Goal: Task Accomplishment & Management: Use online tool/utility

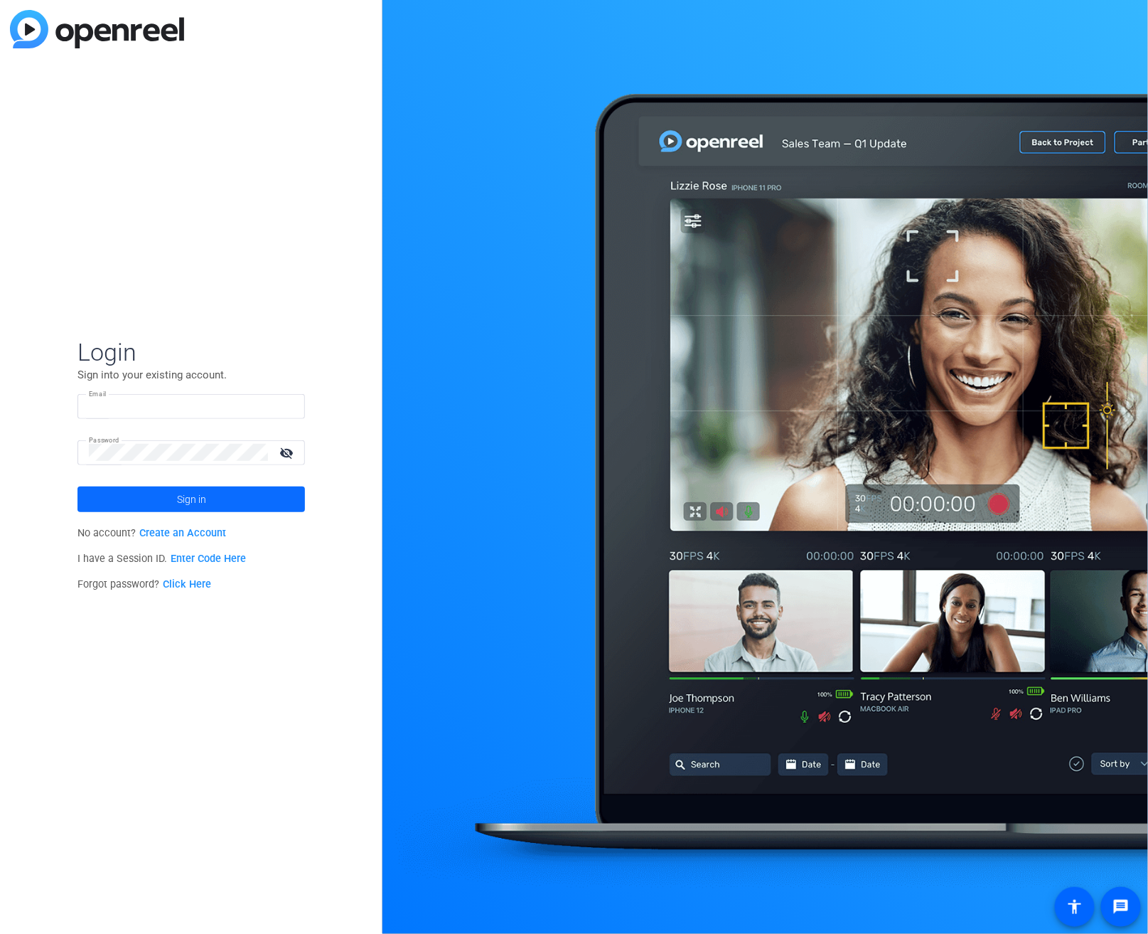
type input "kyle@sadisfilmworks.com"
click at [166, 498] on span at bounding box center [191, 499] width 228 height 34
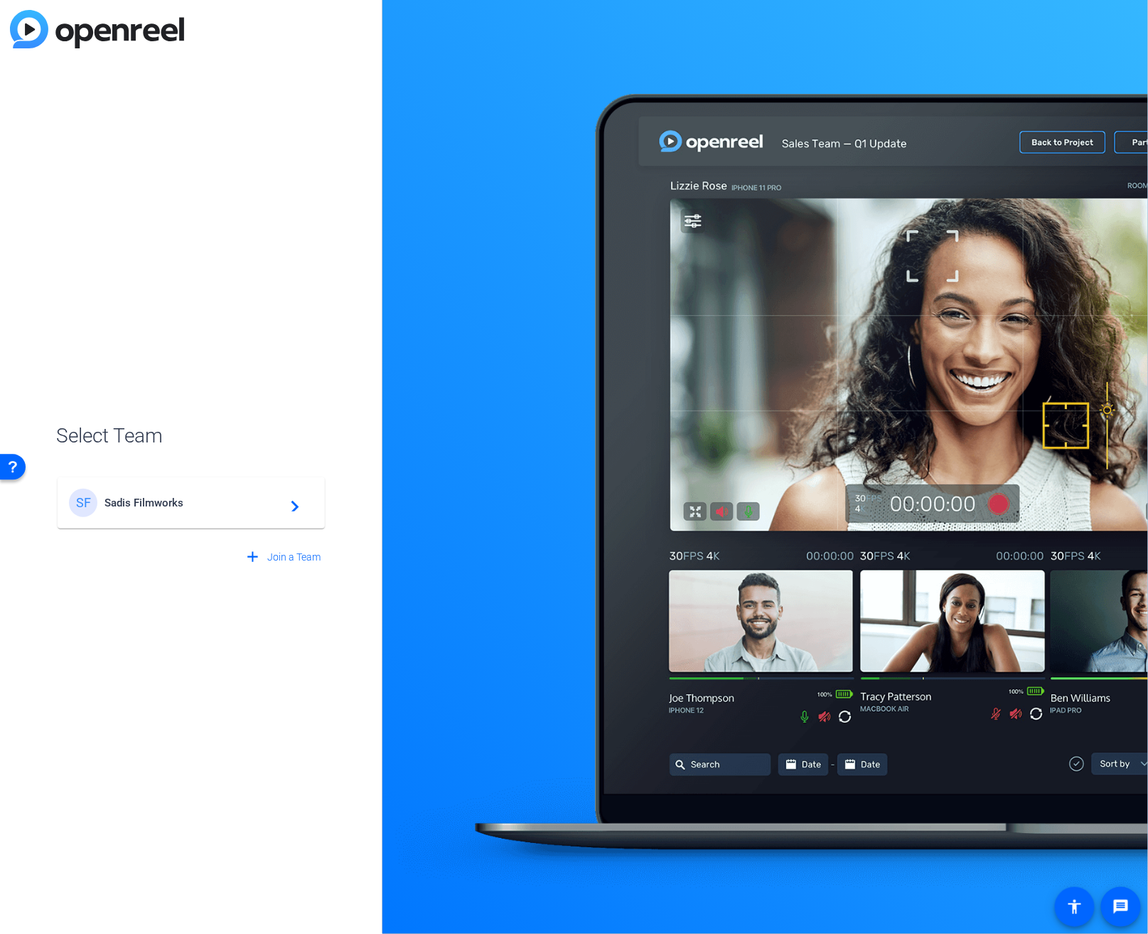
click at [166, 498] on span "Sadis Filmworks" at bounding box center [194, 502] width 178 height 13
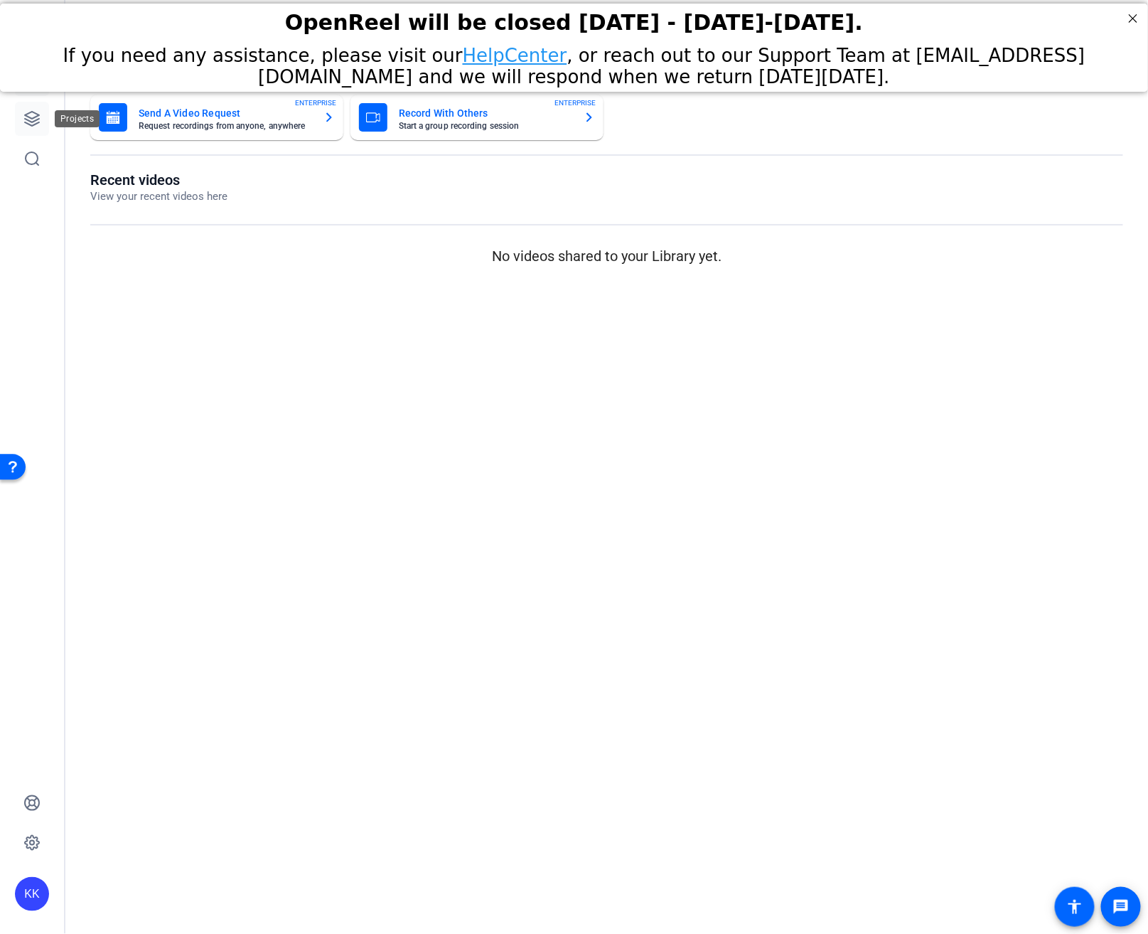
click at [32, 130] on link at bounding box center [32, 119] width 34 height 34
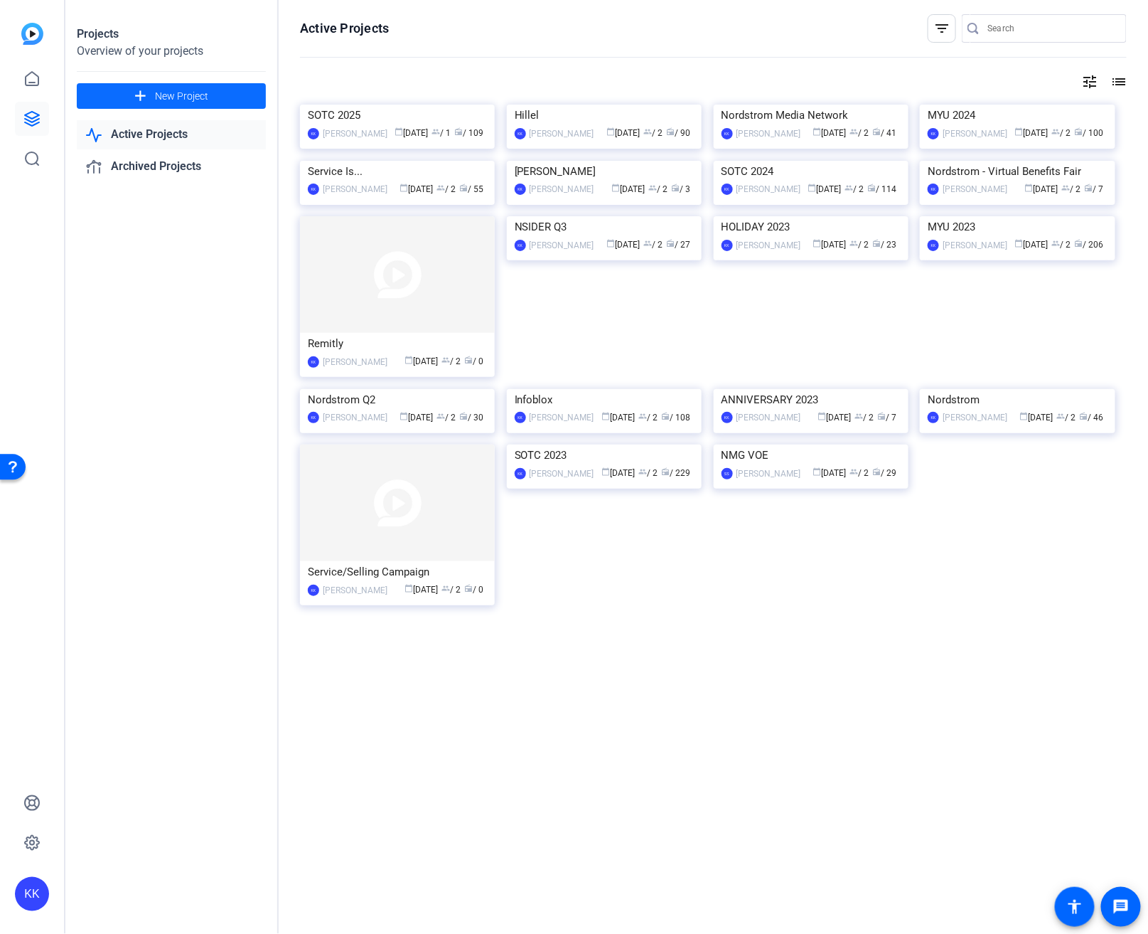
click at [200, 92] on span "New Project" at bounding box center [181, 96] width 53 height 15
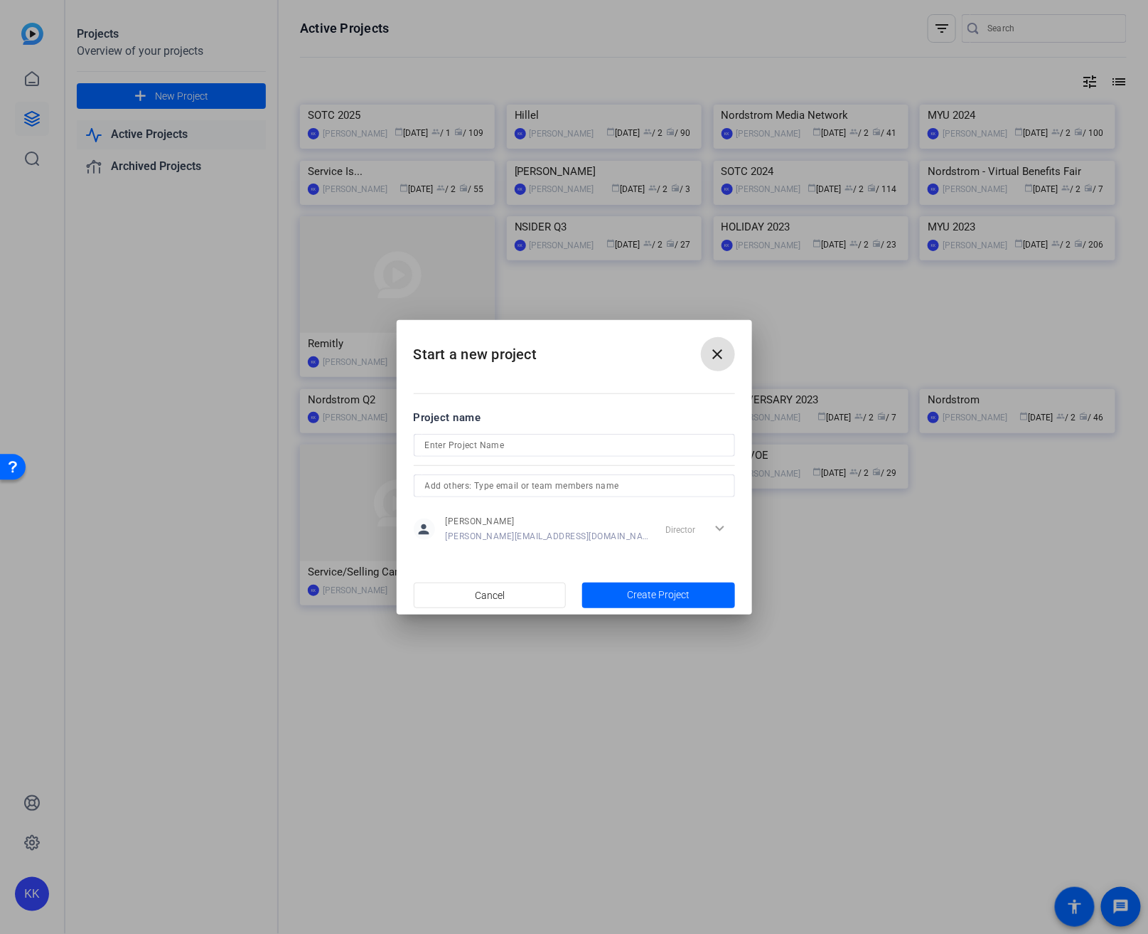
click at [479, 442] on input at bounding box center [574, 445] width 299 height 17
type input "INFOBLOX"
click at [720, 525] on div "Director expand_more" at bounding box center [698, 529] width 75 height 26
click at [725, 528] on div "Director expand_more" at bounding box center [698, 529] width 75 height 26
click at [622, 493] on div at bounding box center [574, 485] width 299 height 23
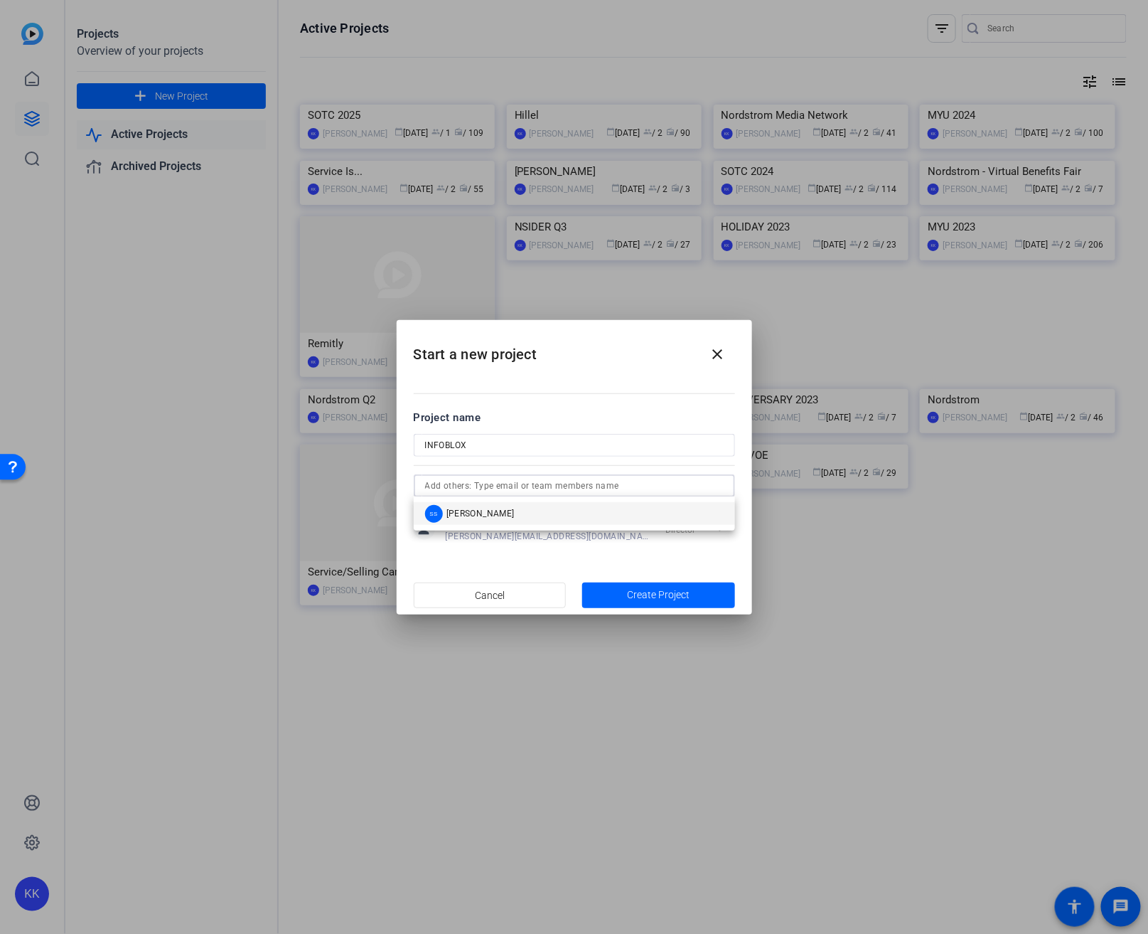
click at [622, 483] on input "text" at bounding box center [574, 485] width 299 height 17
click at [536, 511] on mat-option "SS Stephen Sadis" at bounding box center [574, 513] width 321 height 23
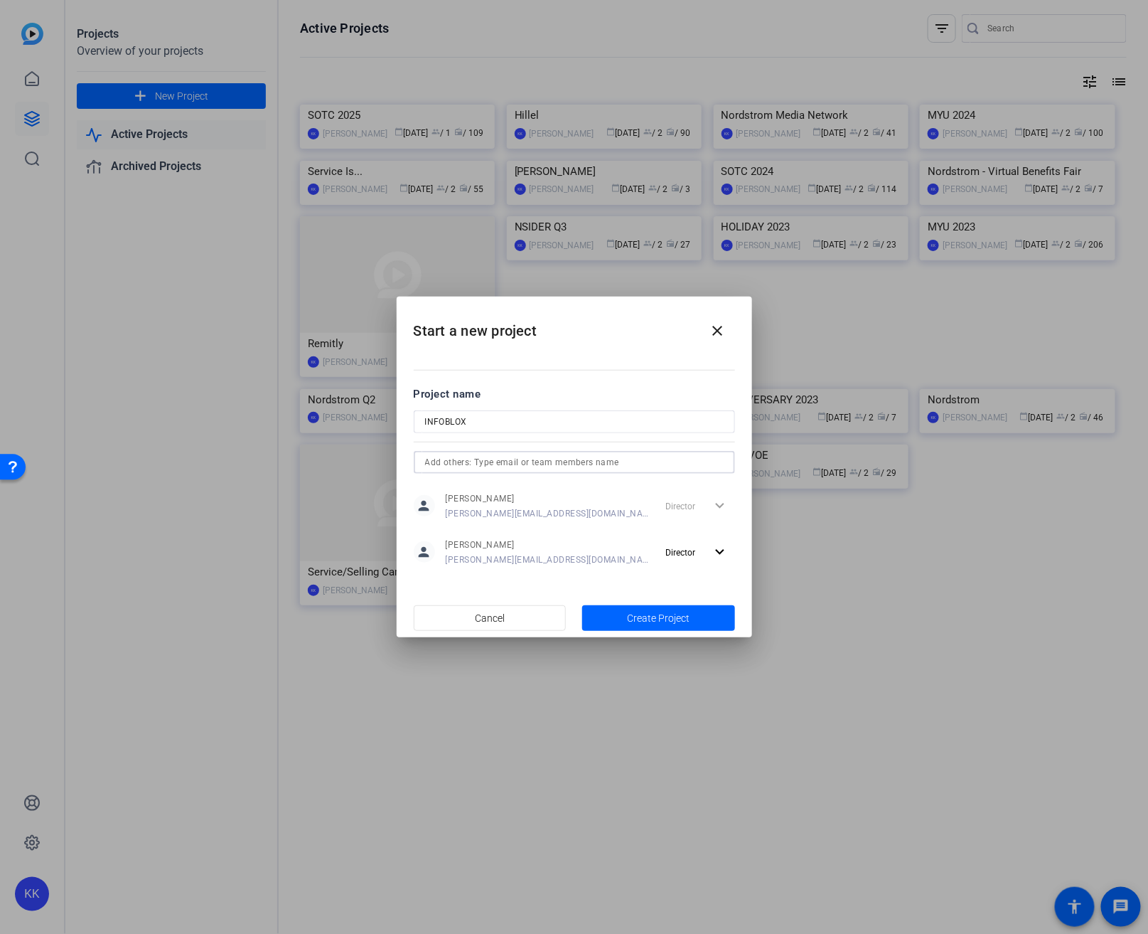
click at [643, 620] on span "Create Project" at bounding box center [658, 618] width 63 height 15
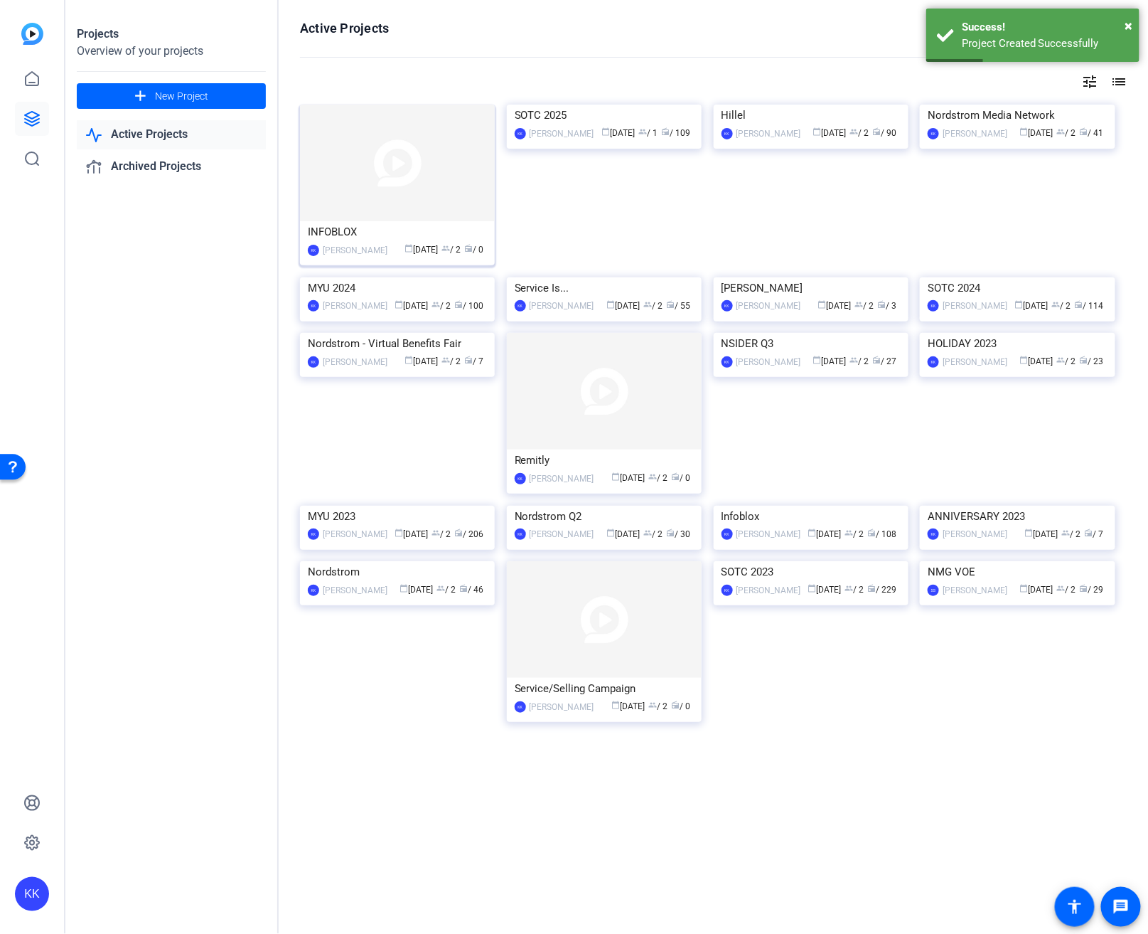
click at [401, 194] on img at bounding box center [397, 163] width 195 height 117
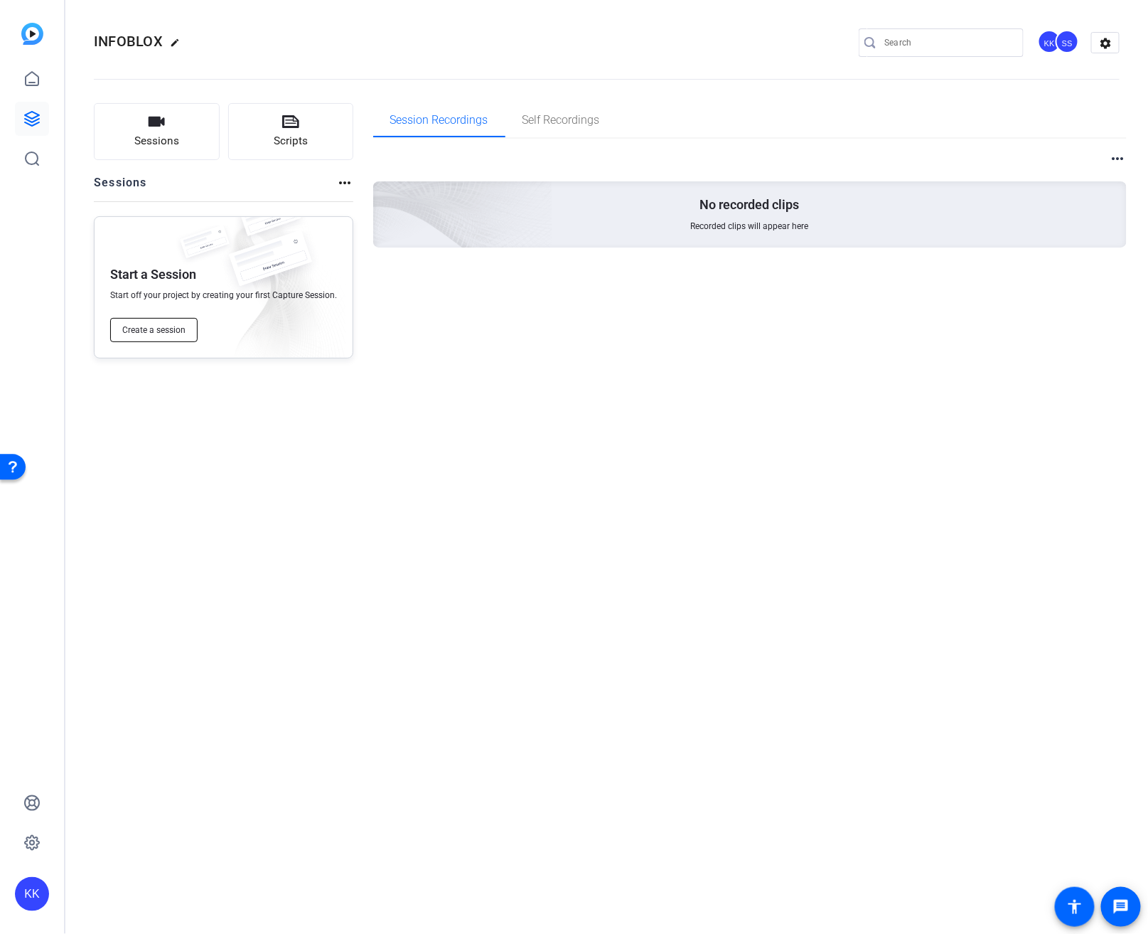
click at [171, 335] on span "Create a session" at bounding box center [153, 329] width 63 height 11
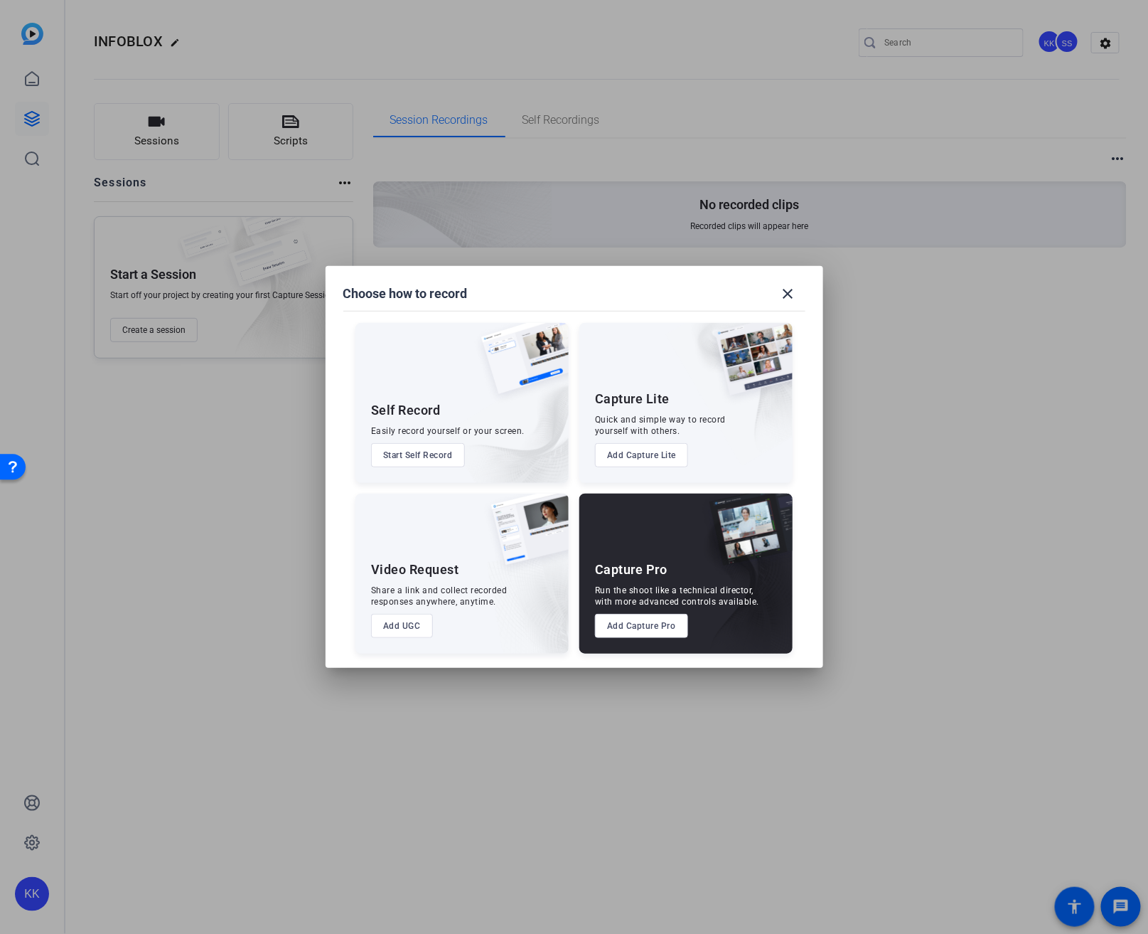
click at [649, 620] on button "Add Capture Pro" at bounding box center [641, 626] width 93 height 24
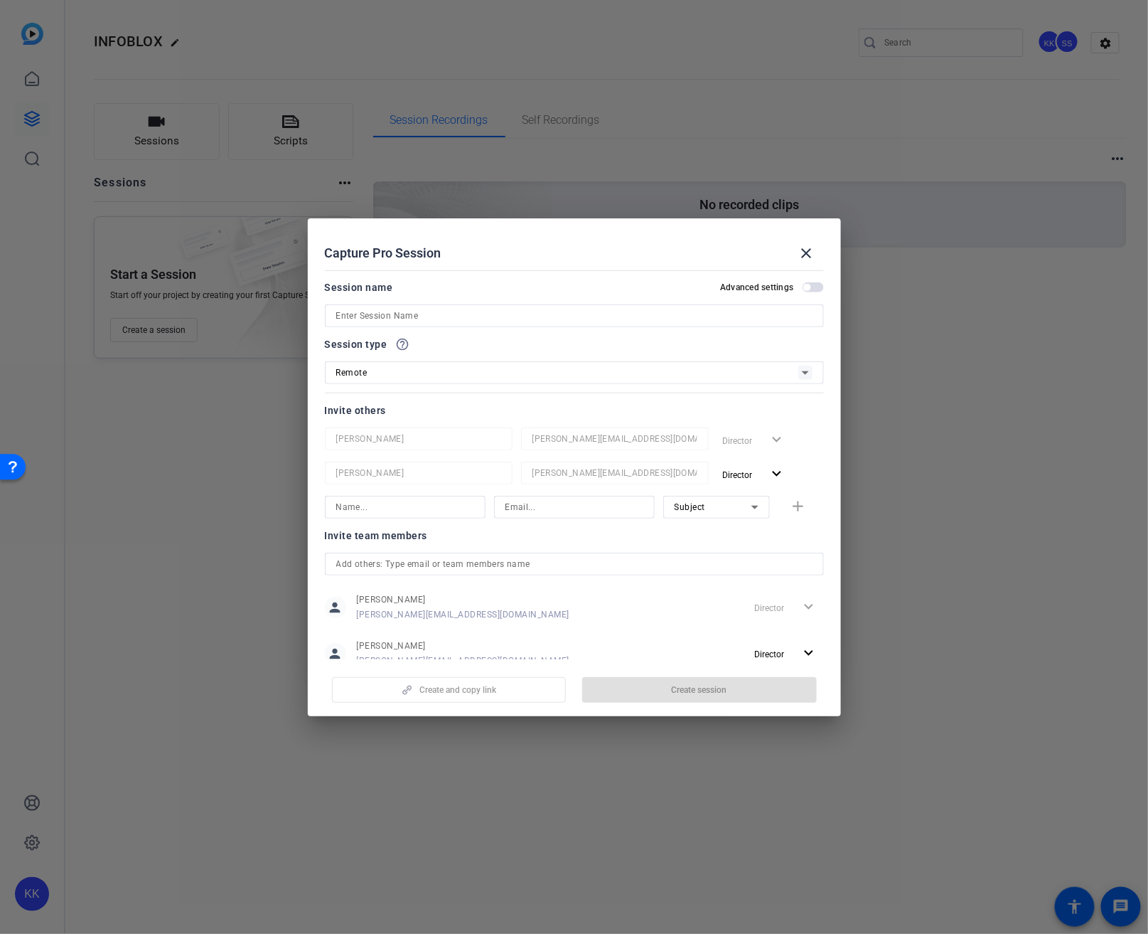
click at [438, 319] on input at bounding box center [574, 315] width 476 height 17
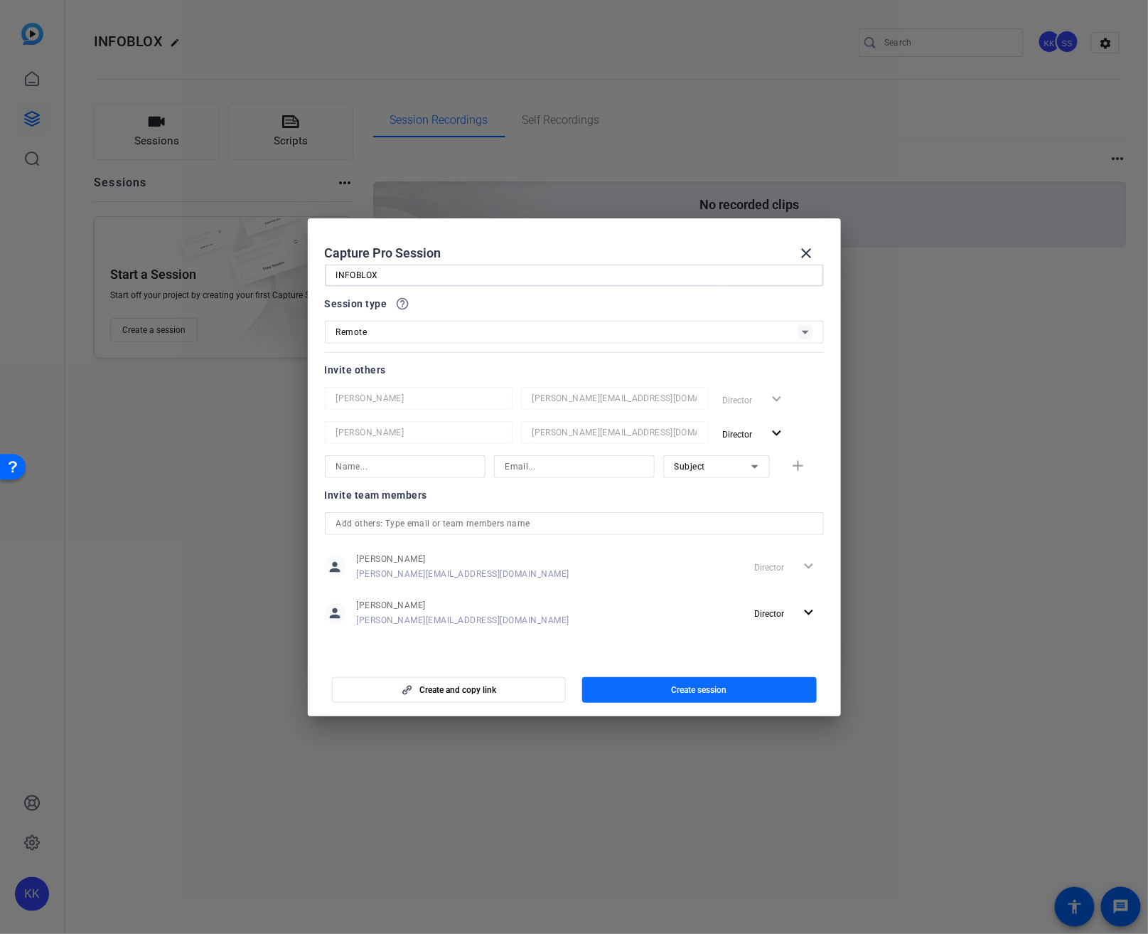
type input "INFOBLOX"
click at [661, 693] on span "button" at bounding box center [699, 690] width 235 height 34
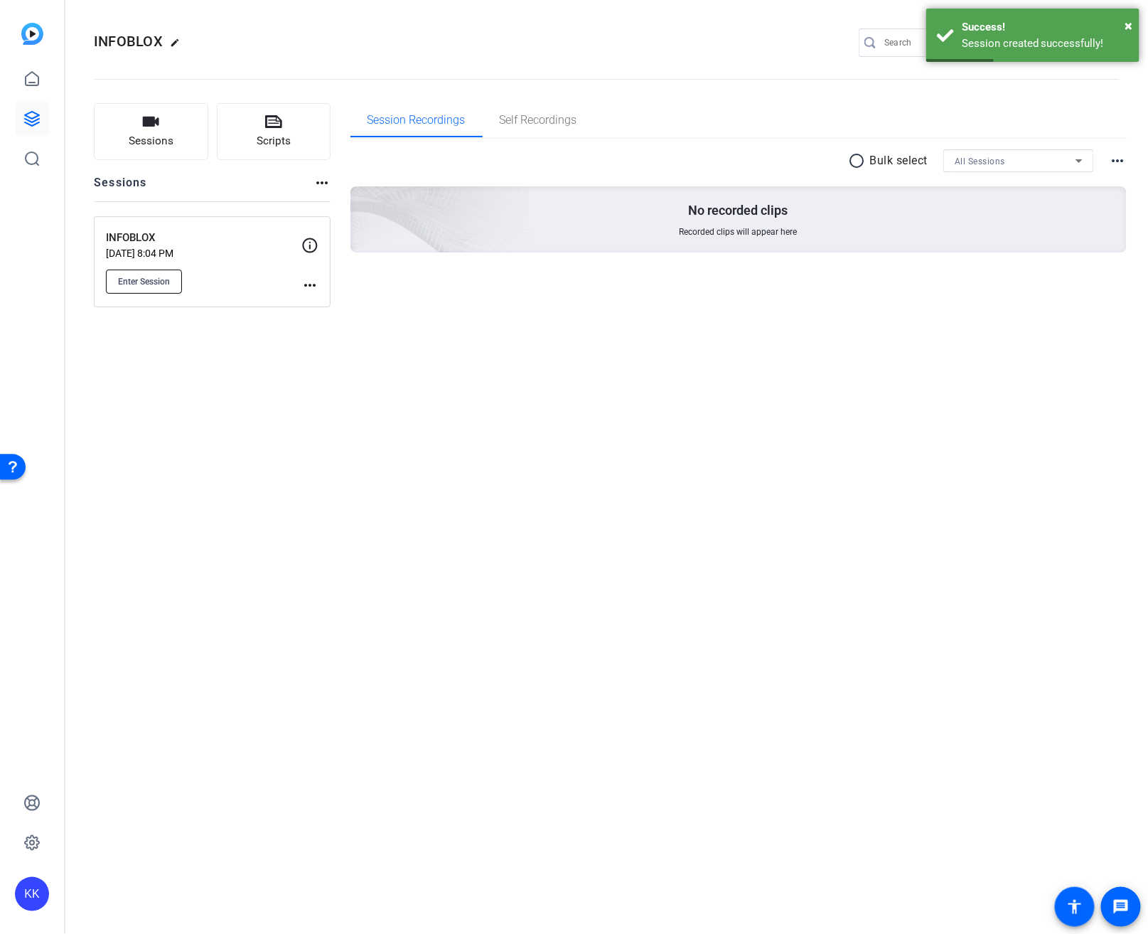
click at [156, 285] on span "Enter Session" at bounding box center [144, 281] width 52 height 11
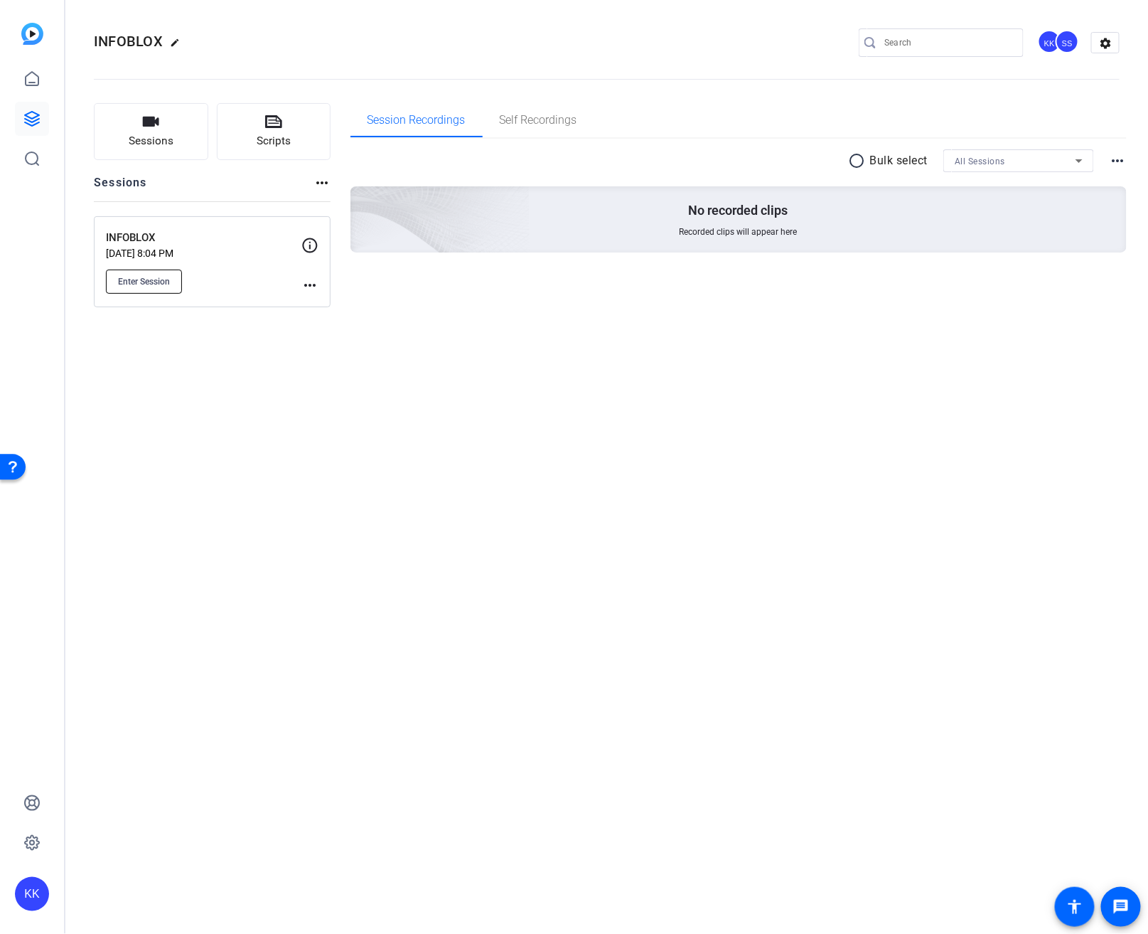
click at [169, 282] on span "Enter Session" at bounding box center [144, 281] width 52 height 11
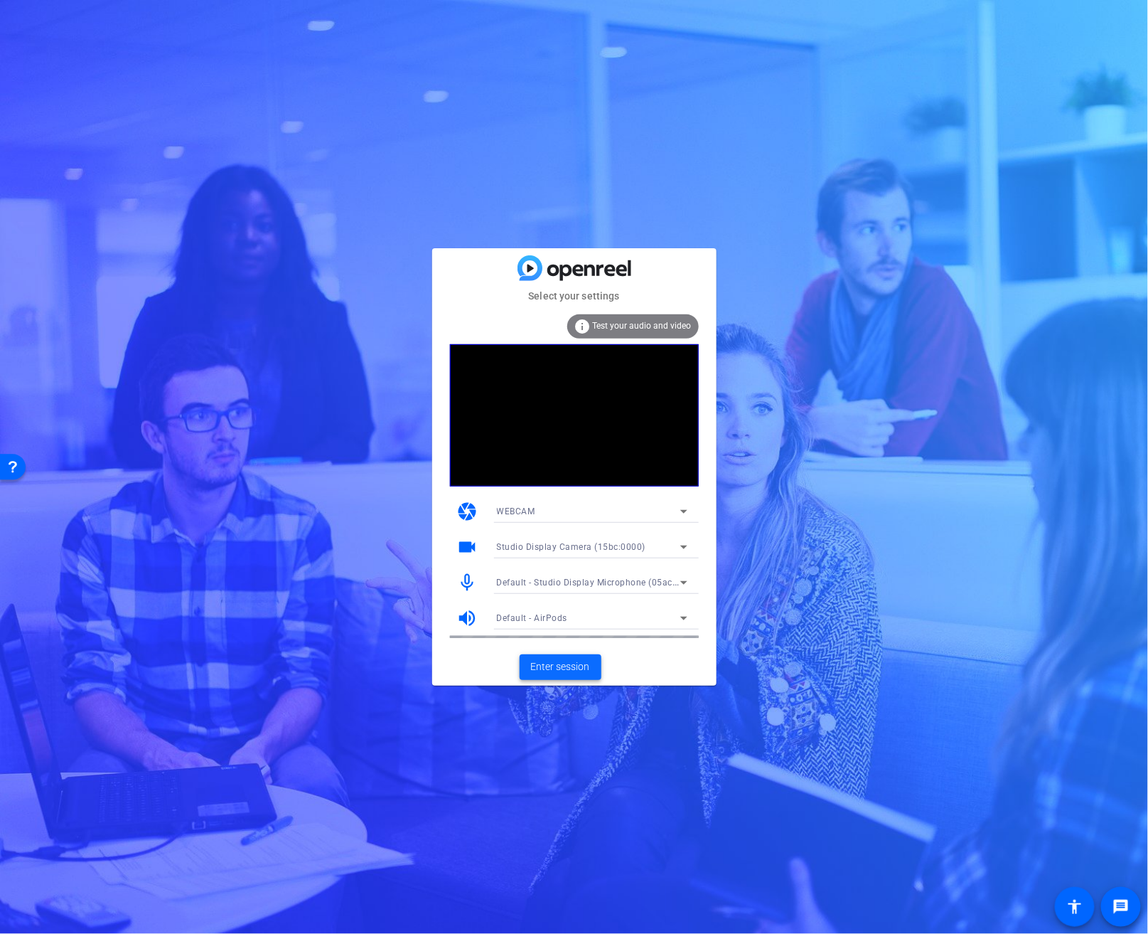
click at [570, 663] on span "Enter session" at bounding box center [560, 666] width 59 height 15
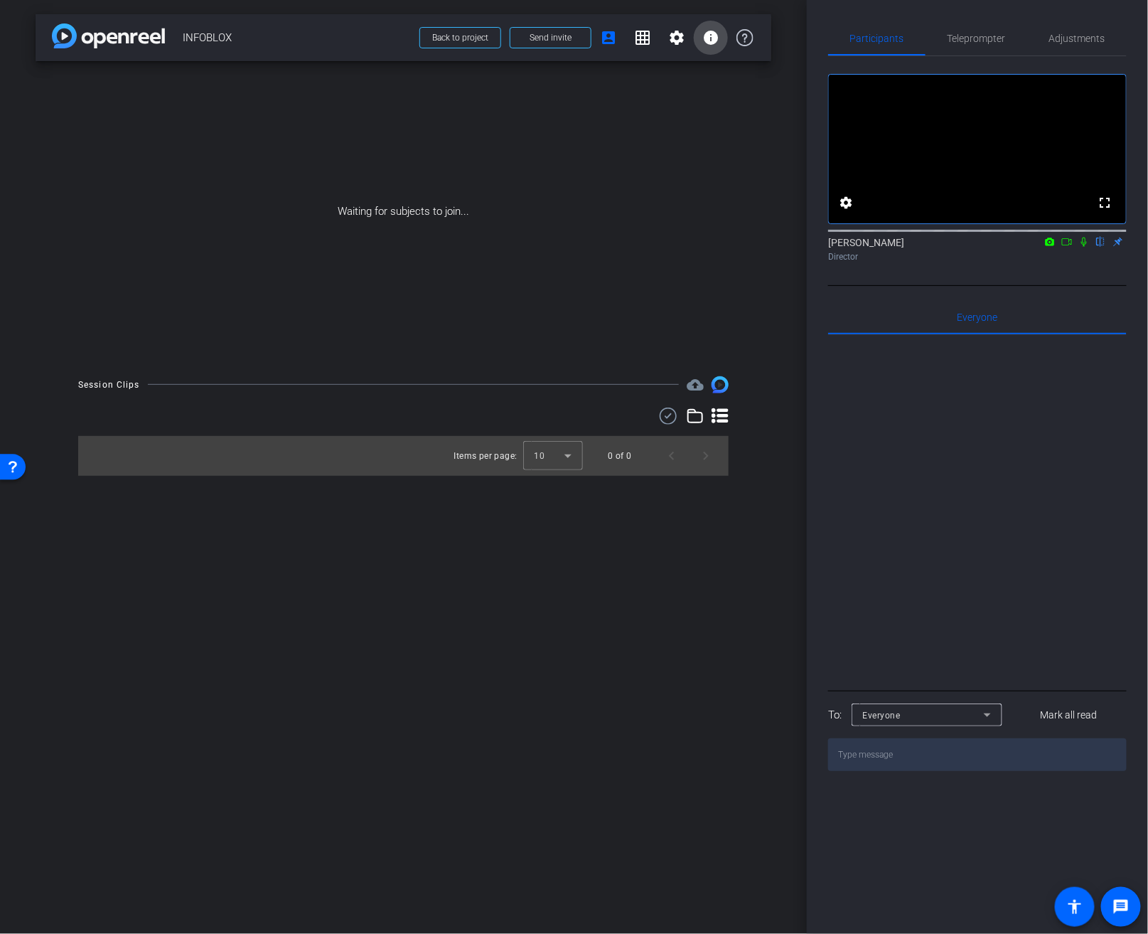
click at [709, 41] on mat-icon "info" at bounding box center [710, 37] width 17 height 17
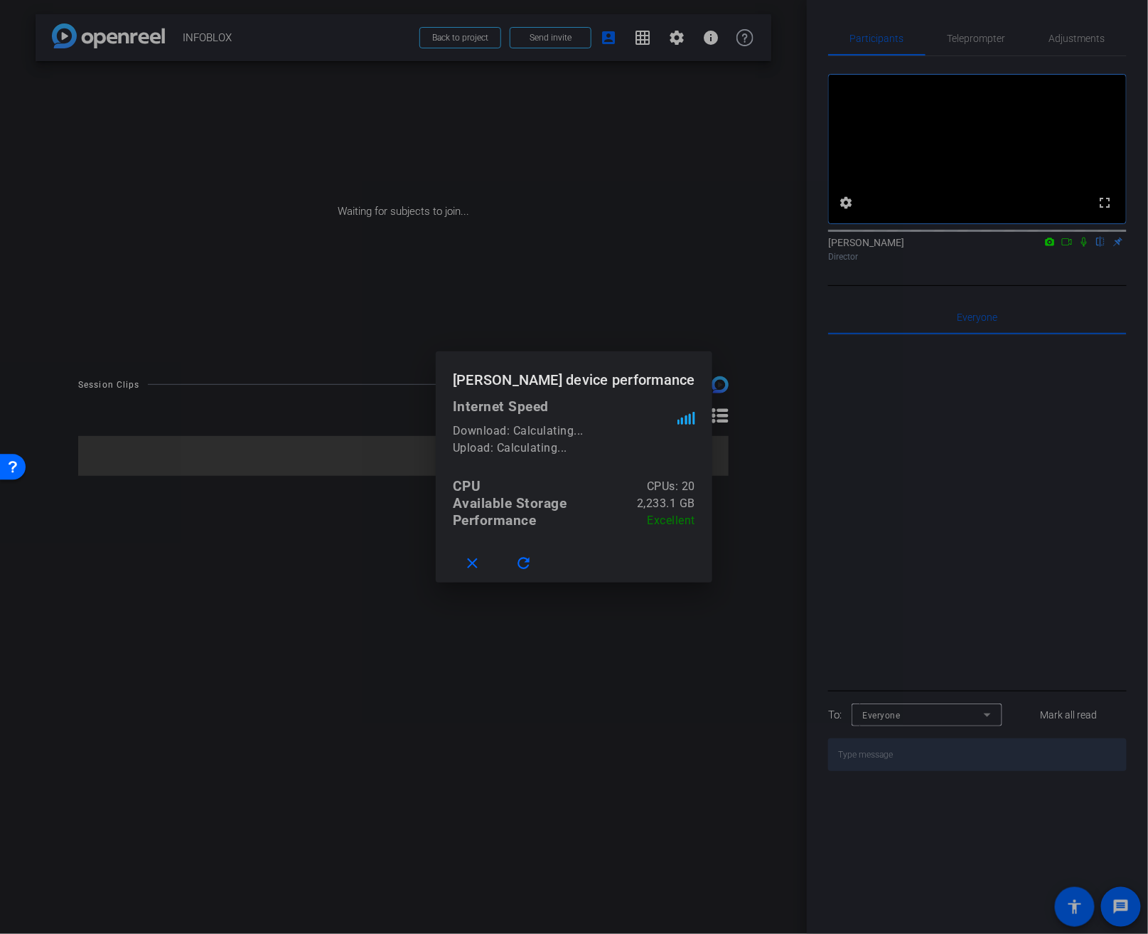
click at [690, 280] on div at bounding box center [574, 467] width 1148 height 934
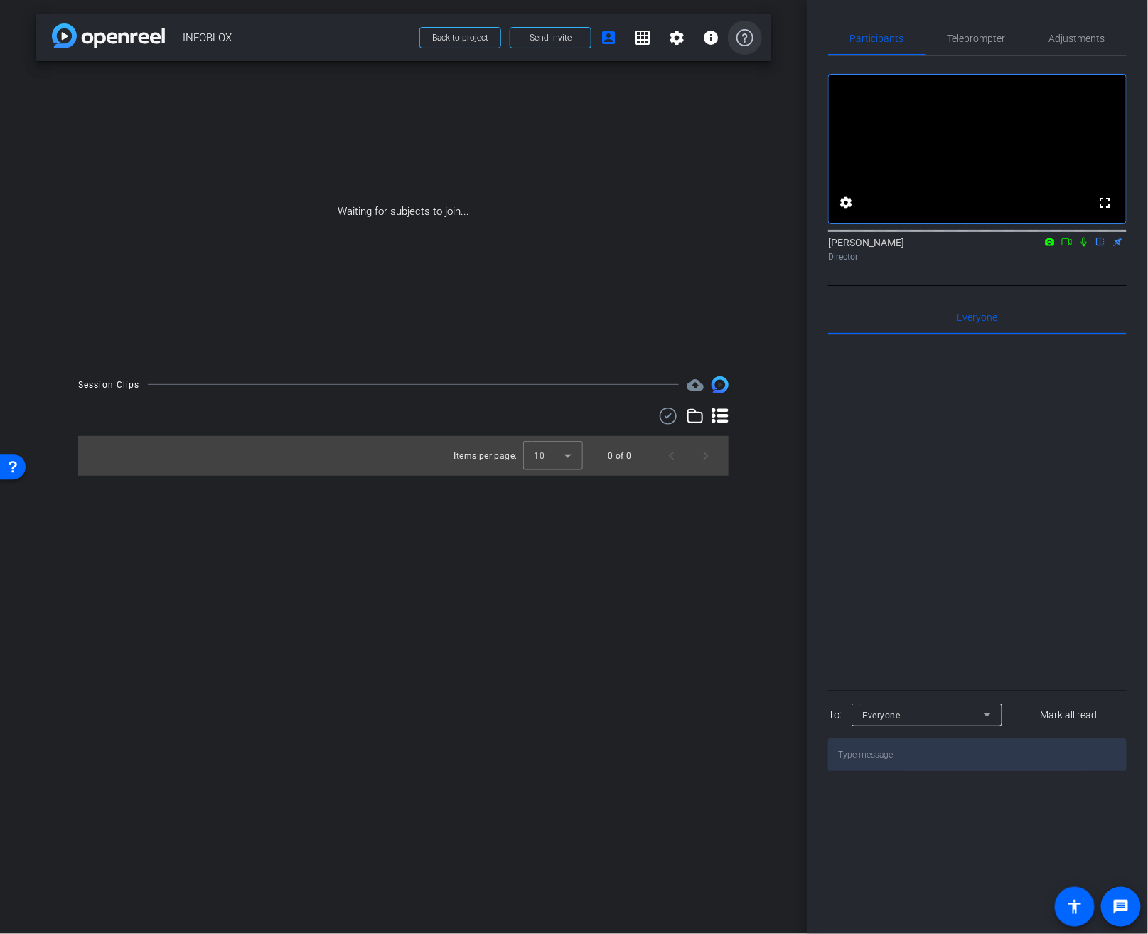
click at [744, 38] on icon at bounding box center [745, 37] width 17 height 17
click at [707, 38] on mat-icon "info" at bounding box center [710, 37] width 17 height 17
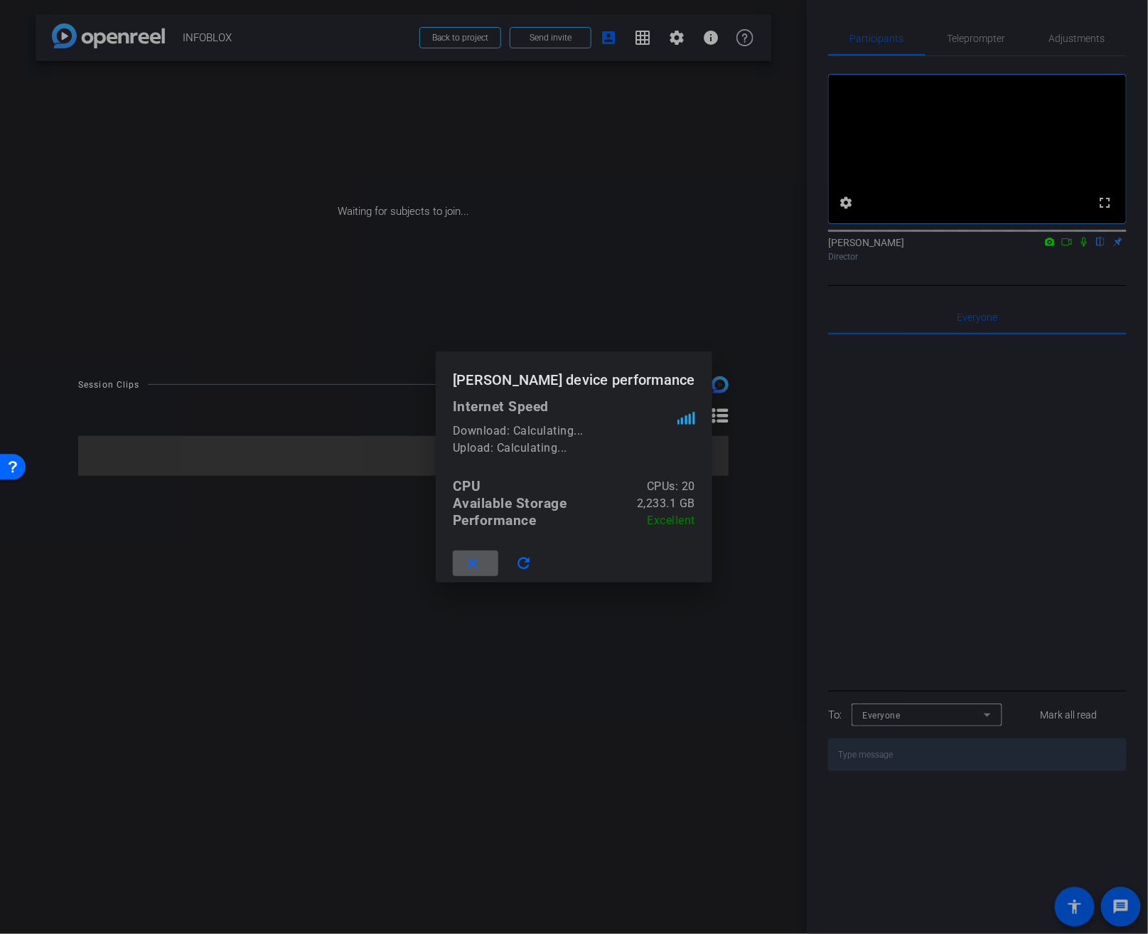
click at [482, 561] on mat-icon "close" at bounding box center [473, 564] width 18 height 18
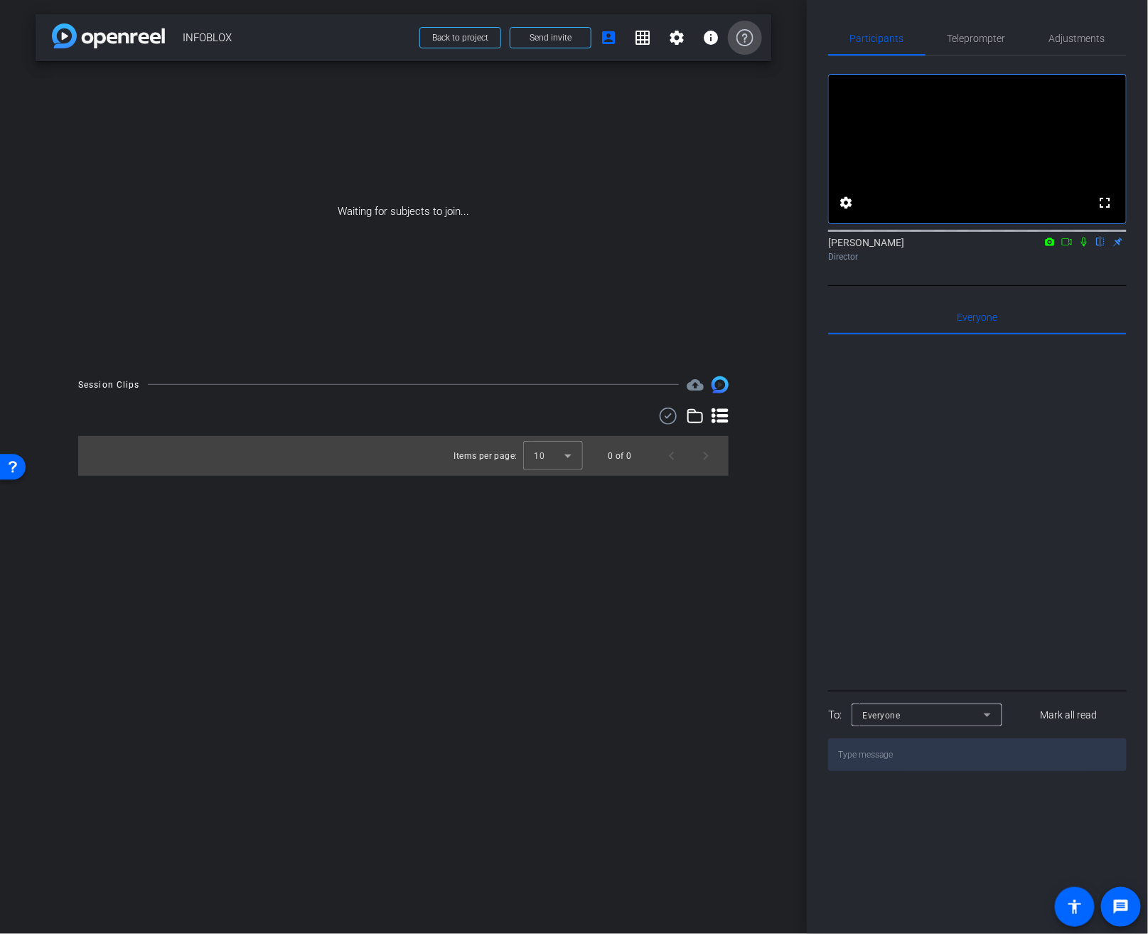
click at [747, 36] on icon at bounding box center [745, 37] width 17 height 17
click at [619, 42] on span at bounding box center [609, 38] width 34 height 34
click at [610, 39] on mat-icon "account_box" at bounding box center [608, 37] width 17 height 17
click at [552, 43] on span "Send invite" at bounding box center [551, 37] width 42 height 11
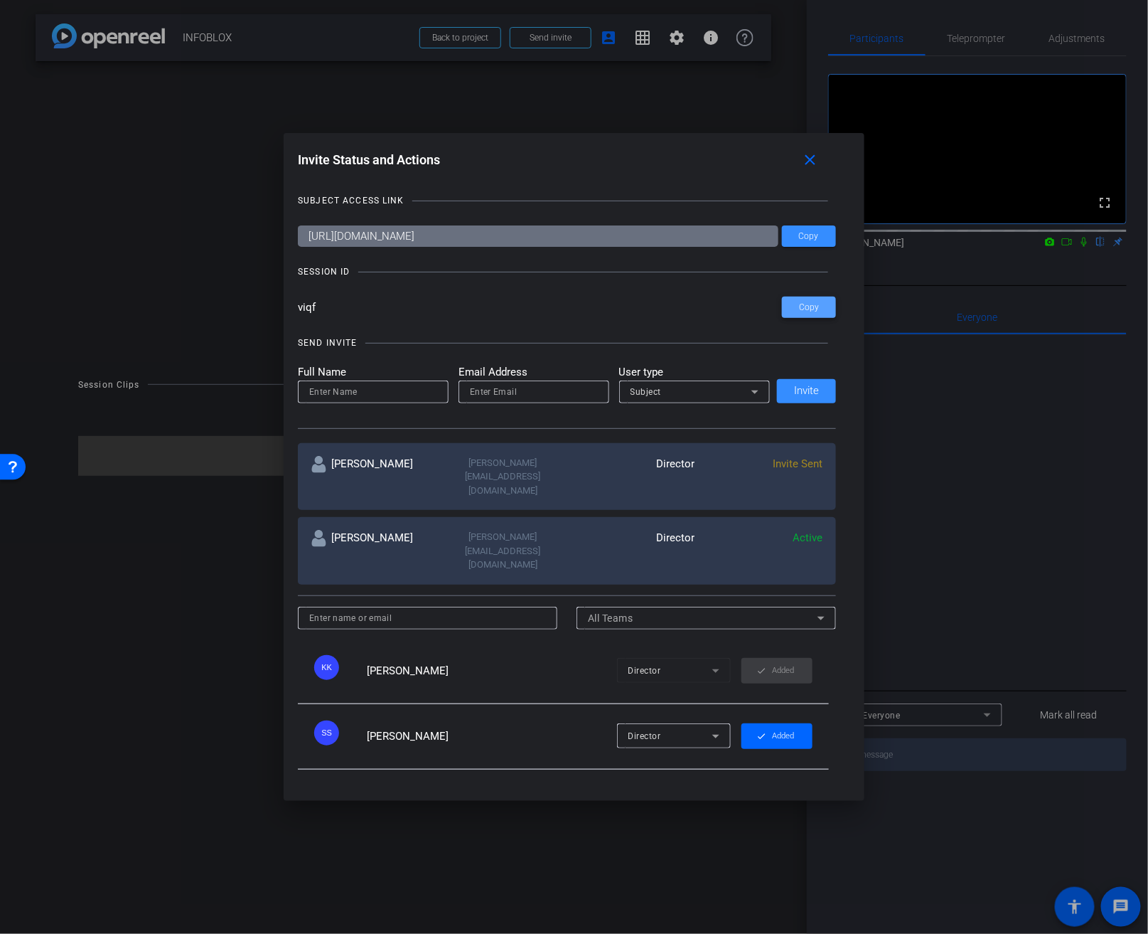
click at [801, 311] on span "Copy" at bounding box center [809, 307] width 20 height 11
click at [816, 244] on span at bounding box center [809, 236] width 54 height 34
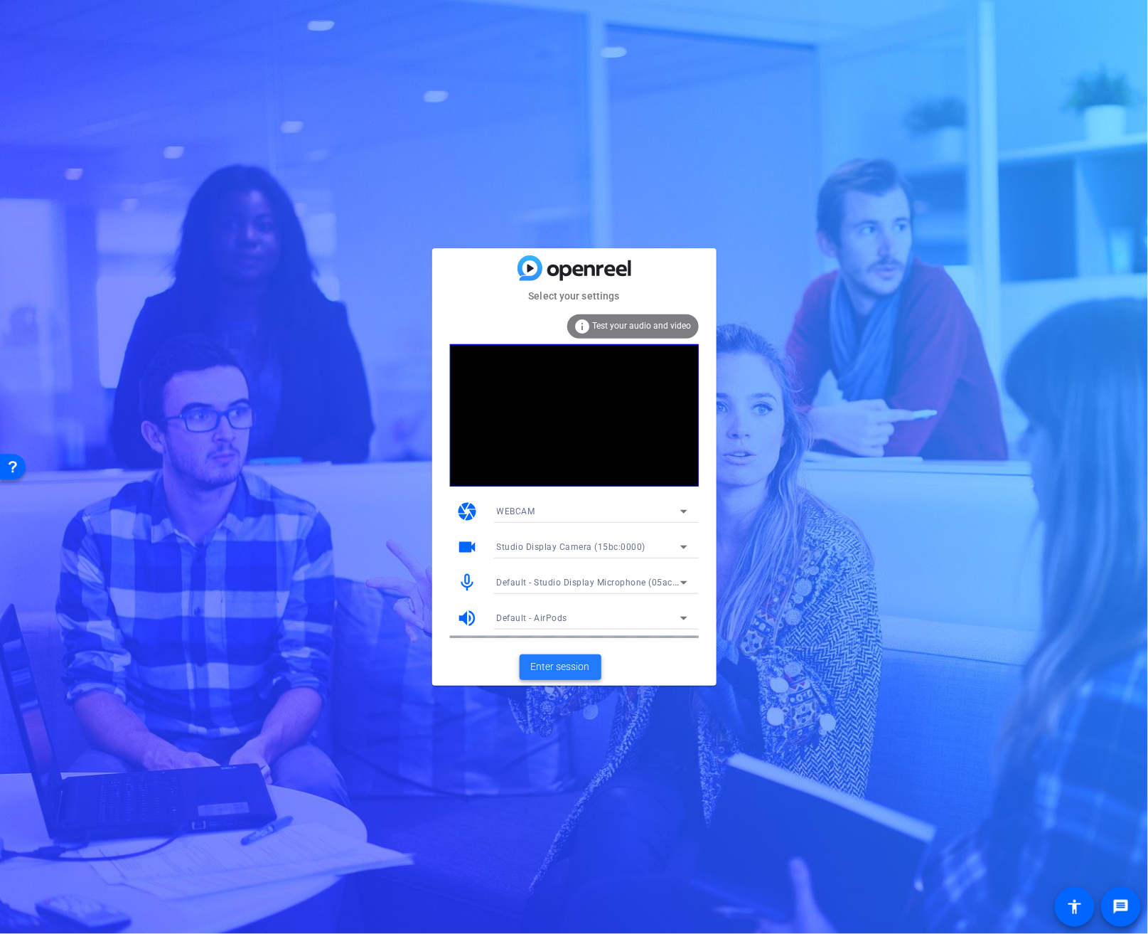
click at [574, 663] on span "Enter session" at bounding box center [560, 666] width 59 height 15
